Goal: Task Accomplishment & Management: Manage account settings

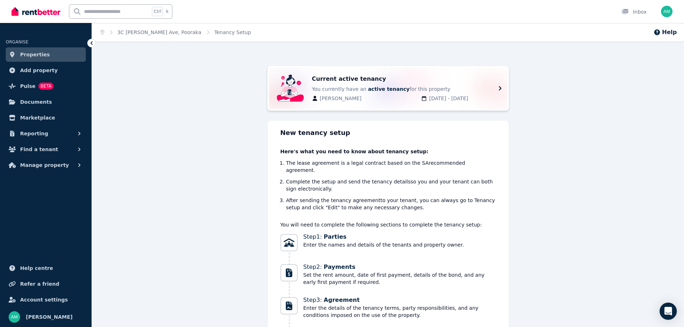
click at [368, 91] on b "active tenancy" at bounding box center [389, 89] width 42 height 6
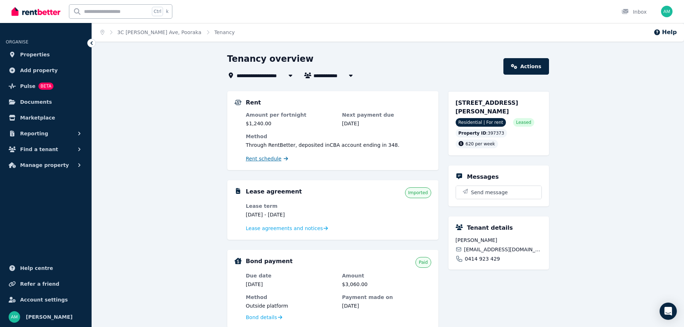
click at [263, 161] on span "Rent schedule" at bounding box center [264, 158] width 36 height 7
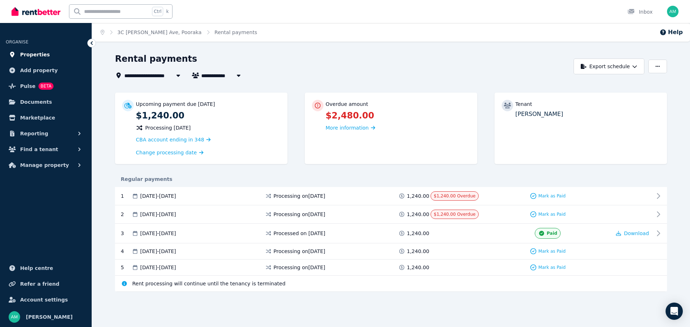
click at [37, 59] on link "Properties" at bounding box center [46, 54] width 80 height 14
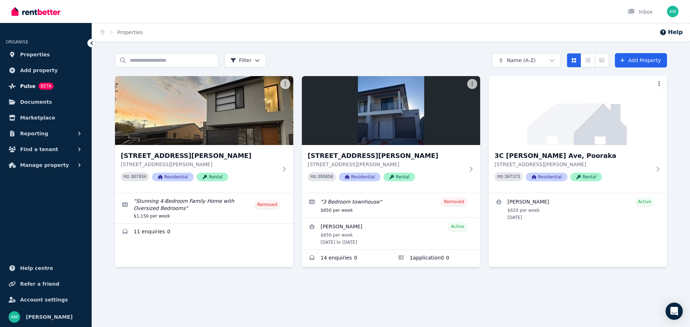
click at [33, 89] on span "Pulse BETA" at bounding box center [36, 86] width 33 height 9
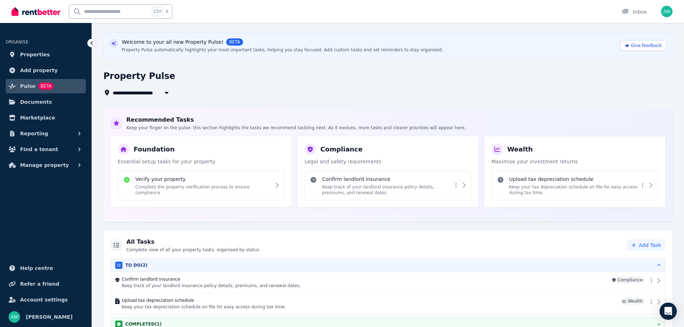
scroll to position [32, 0]
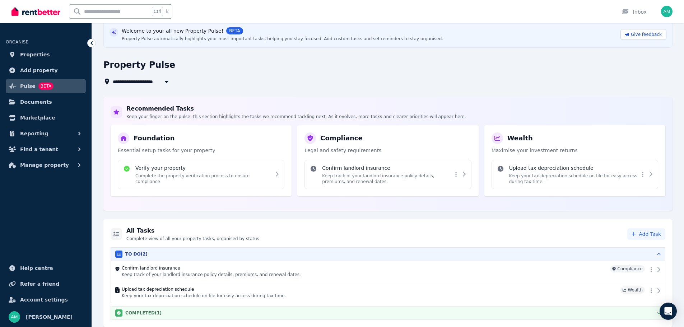
click at [153, 311] on h3 "COMPLETED ( 1 )" at bounding box center [143, 313] width 36 height 6
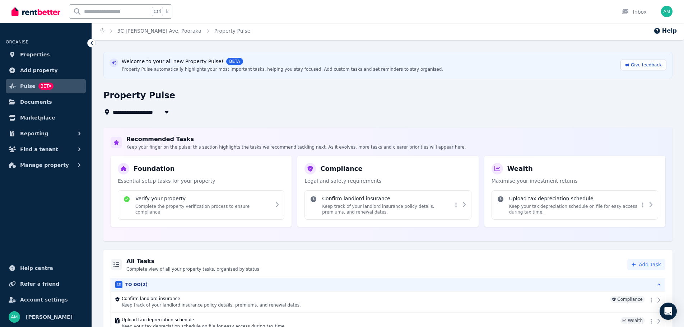
scroll to position [0, 0]
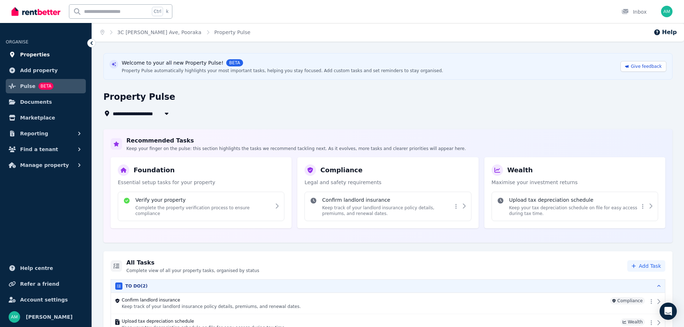
click at [40, 54] on span "Properties" at bounding box center [35, 54] width 30 height 9
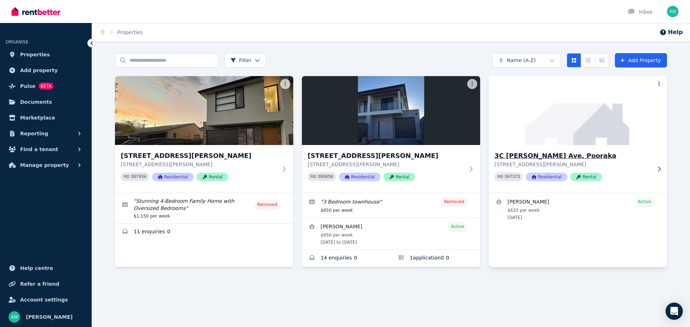
click at [548, 157] on h3 "3C [PERSON_NAME] Ave, Pooraka" at bounding box center [572, 156] width 157 height 10
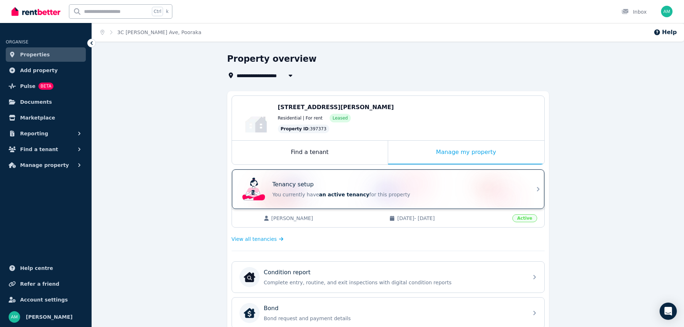
click at [513, 194] on p "You currently have an active tenancy for this property" at bounding box center [398, 194] width 251 height 7
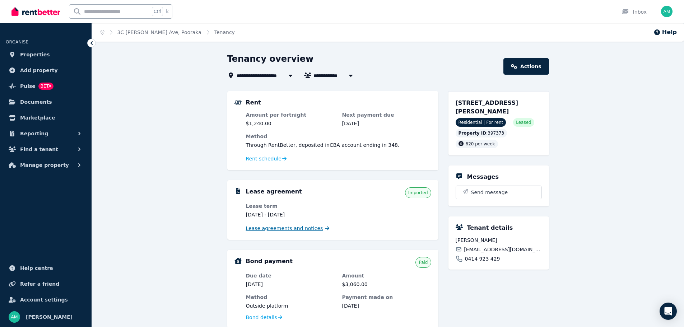
click at [277, 230] on span "Lease agreements and notices" at bounding box center [284, 228] width 77 height 7
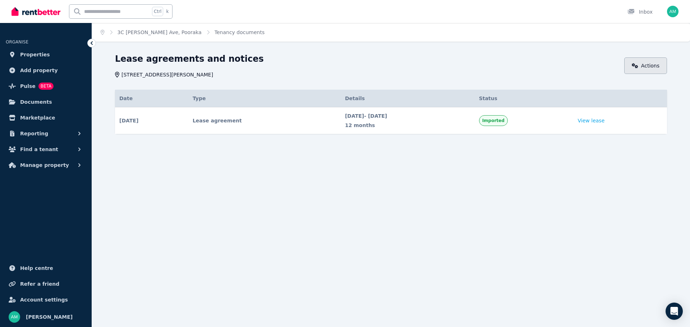
click at [638, 60] on link "Actions" at bounding box center [645, 65] width 43 height 17
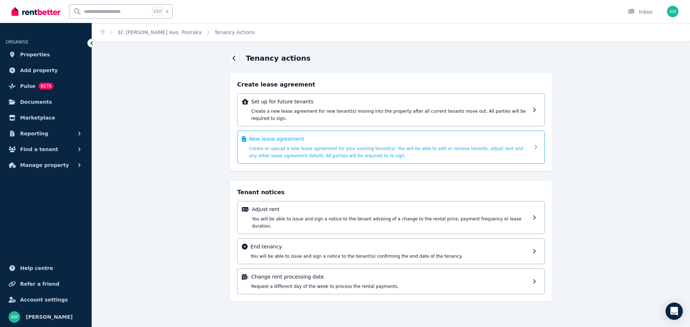
click at [299, 136] on div "New lease agreement Create or upload a new lease agreement for your existing te…" at bounding box center [389, 147] width 281 height 24
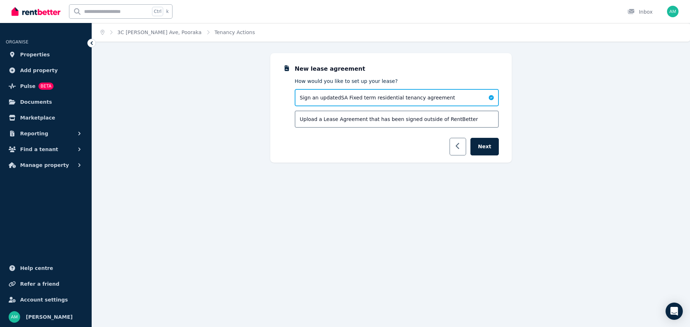
click at [464, 148] on button "button" at bounding box center [457, 147] width 17 height 18
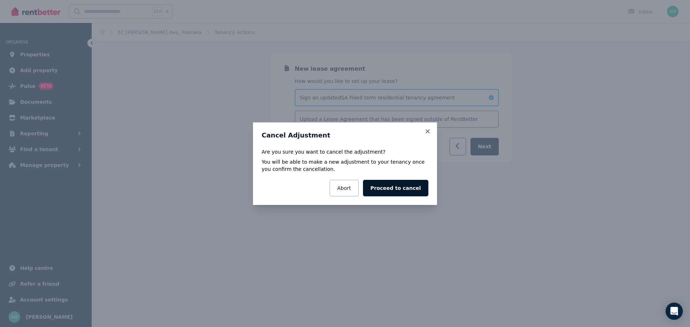
click at [401, 193] on button "Proceed to cancel" at bounding box center [395, 188] width 65 height 17
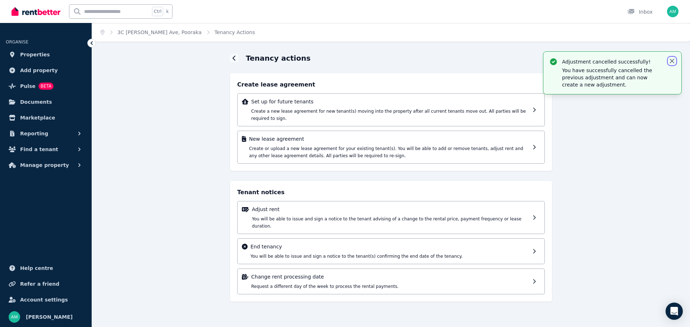
click at [669, 62] on icon "button" at bounding box center [671, 60] width 7 height 7
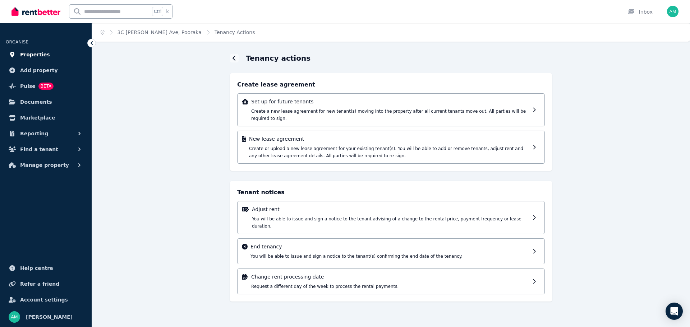
click at [35, 55] on span "Properties" at bounding box center [35, 54] width 30 height 9
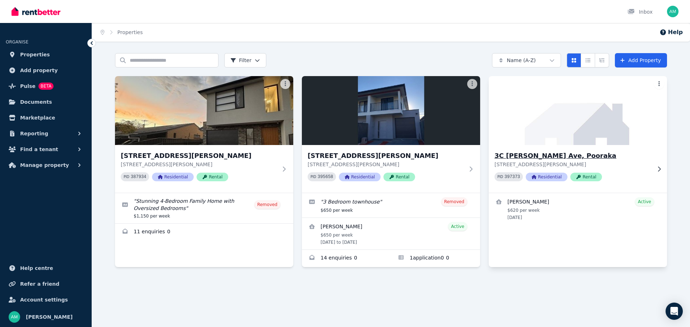
click at [569, 162] on p "[STREET_ADDRESS][PERSON_NAME]" at bounding box center [572, 164] width 157 height 7
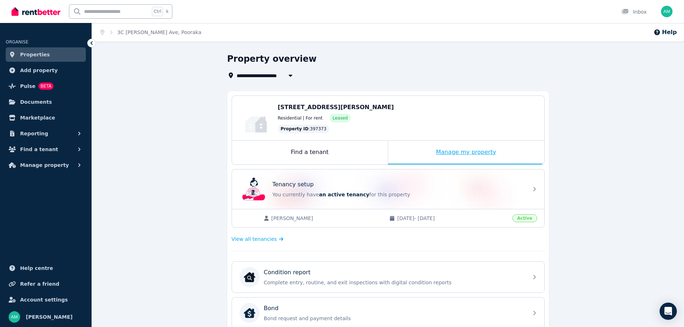
click at [438, 154] on div "Manage my property" at bounding box center [466, 153] width 156 height 24
click at [262, 241] on span "View all tenancies" at bounding box center [254, 239] width 45 height 7
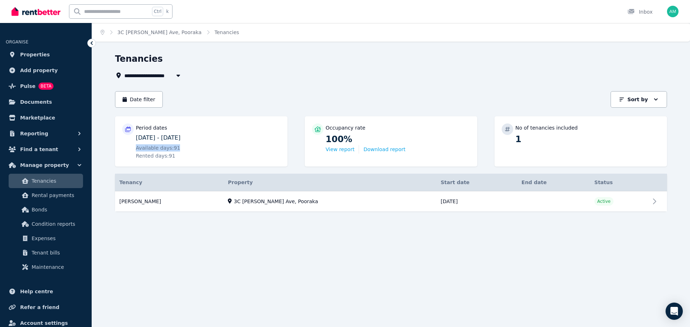
drag, startPoint x: 136, startPoint y: 147, endPoint x: 189, endPoint y: 155, distance: 53.4
click at [189, 155] on div "Available days: 91 Rented days: 91" at bounding box center [208, 151] width 144 height 15
click at [339, 205] on link "View property details" at bounding box center [391, 201] width 552 height 20
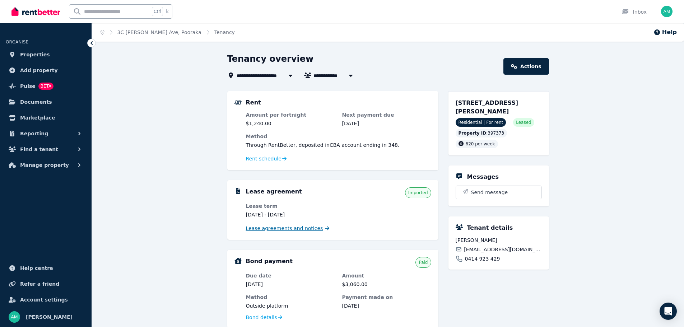
click at [302, 231] on span "Lease agreements and notices" at bounding box center [284, 228] width 77 height 7
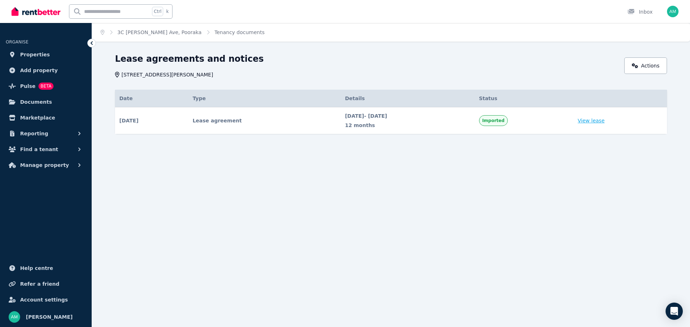
click at [600, 121] on link "View lease" at bounding box center [591, 120] width 27 height 7
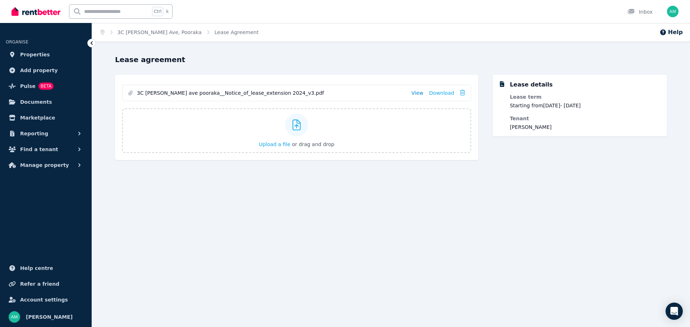
click at [416, 92] on link "View" at bounding box center [417, 92] width 12 height 7
click at [546, 180] on div "Lease agreement 3C [PERSON_NAME] ave pooraka__Notice_of_lease_extension 2024_v3…" at bounding box center [391, 124] width 598 height 139
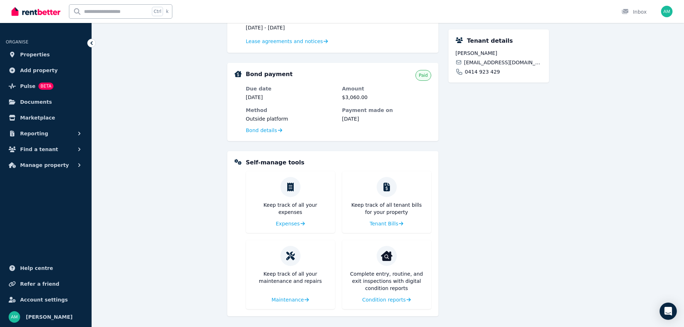
scroll to position [189, 0]
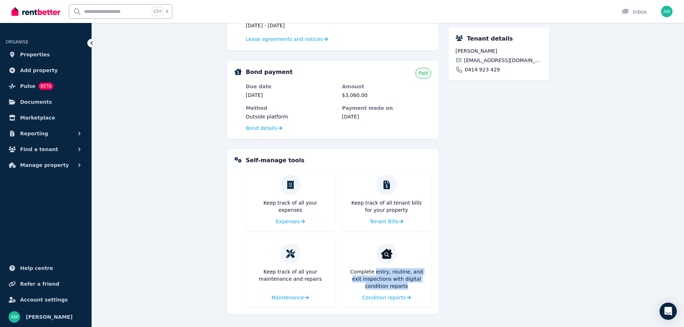
drag, startPoint x: 373, startPoint y: 272, endPoint x: 426, endPoint y: 288, distance: 55.6
click at [426, 288] on div "Complete entry, routine, and exit inspections with digital condition reports Co…" at bounding box center [386, 272] width 89 height 69
click at [294, 296] on span "Maintenance" at bounding box center [287, 297] width 32 height 7
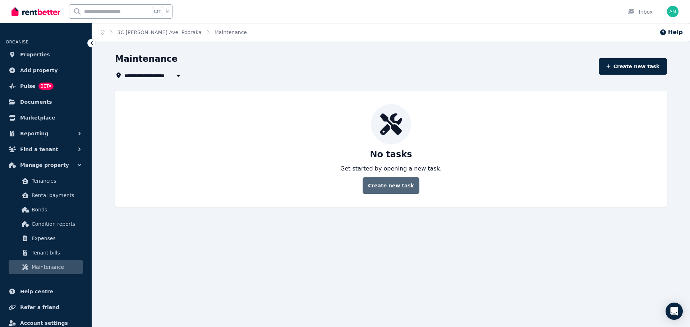
click at [387, 186] on button "Create new task" at bounding box center [390, 185] width 57 height 17
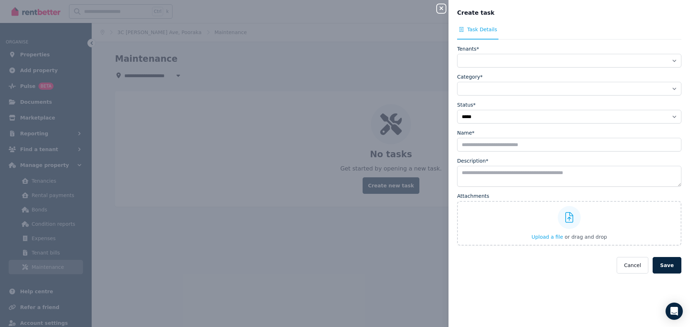
click at [436, 7] on div "**********" at bounding box center [345, 163] width 690 height 327
